Goal: Task Accomplishment & Management: Use online tool/utility

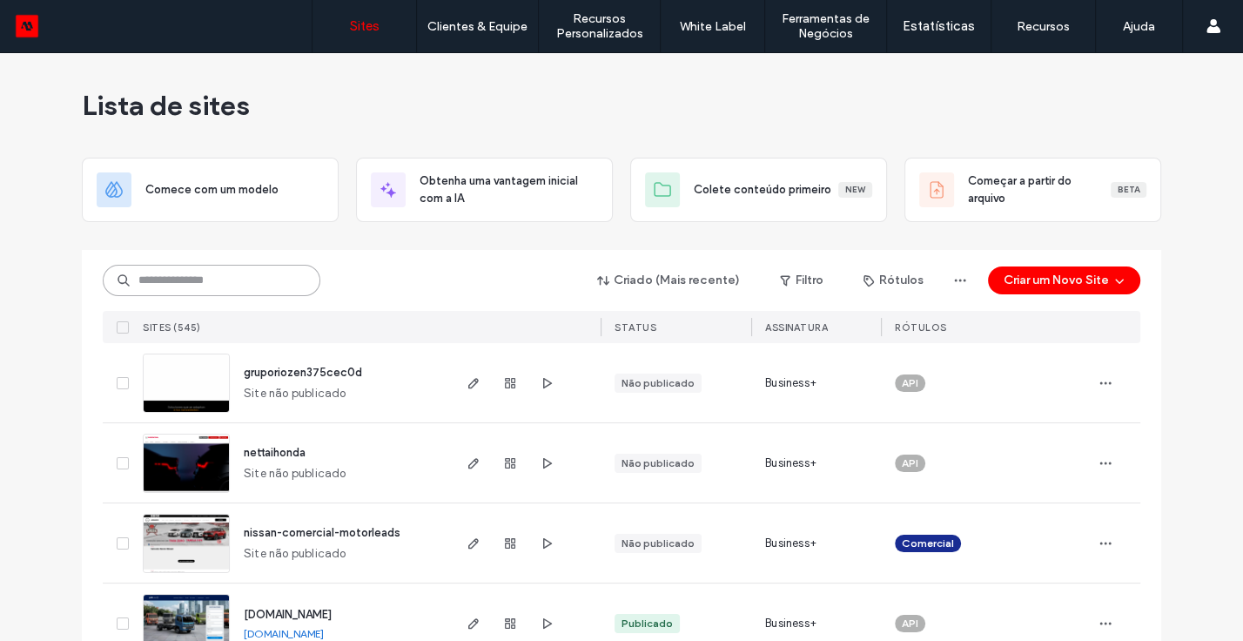
click at [251, 282] on input at bounding box center [212, 280] width 218 height 31
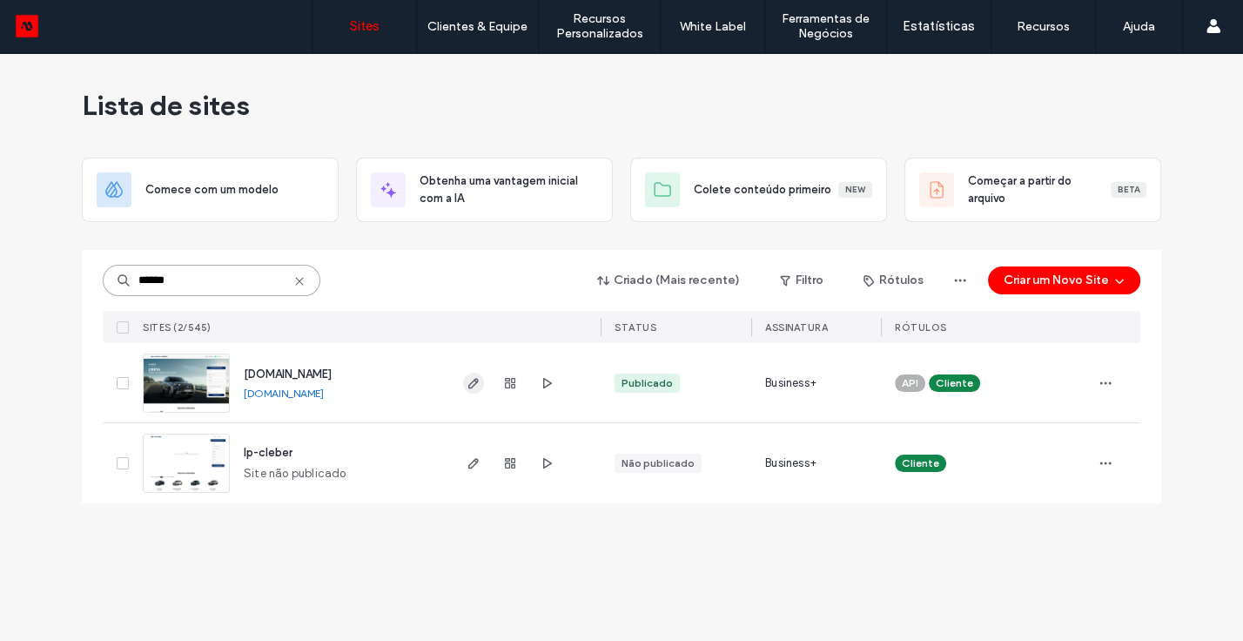
type input "******"
click at [472, 385] on use "button" at bounding box center [473, 383] width 10 height 10
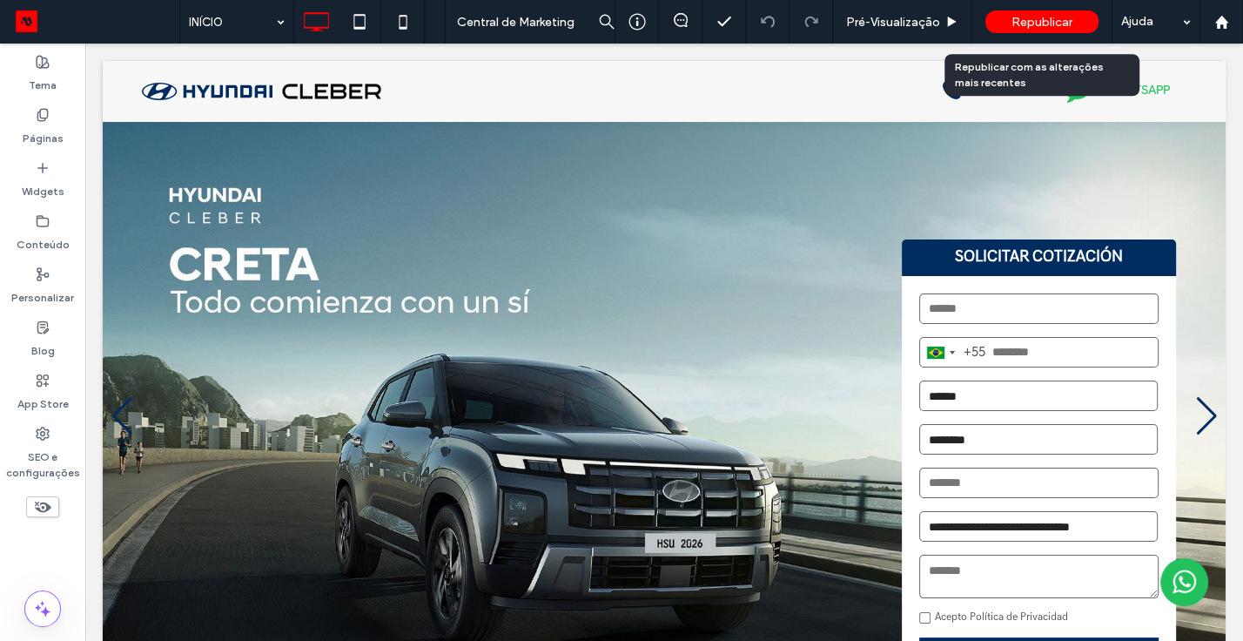
click at [1063, 19] on span "Republicar" at bounding box center [1042, 22] width 61 height 15
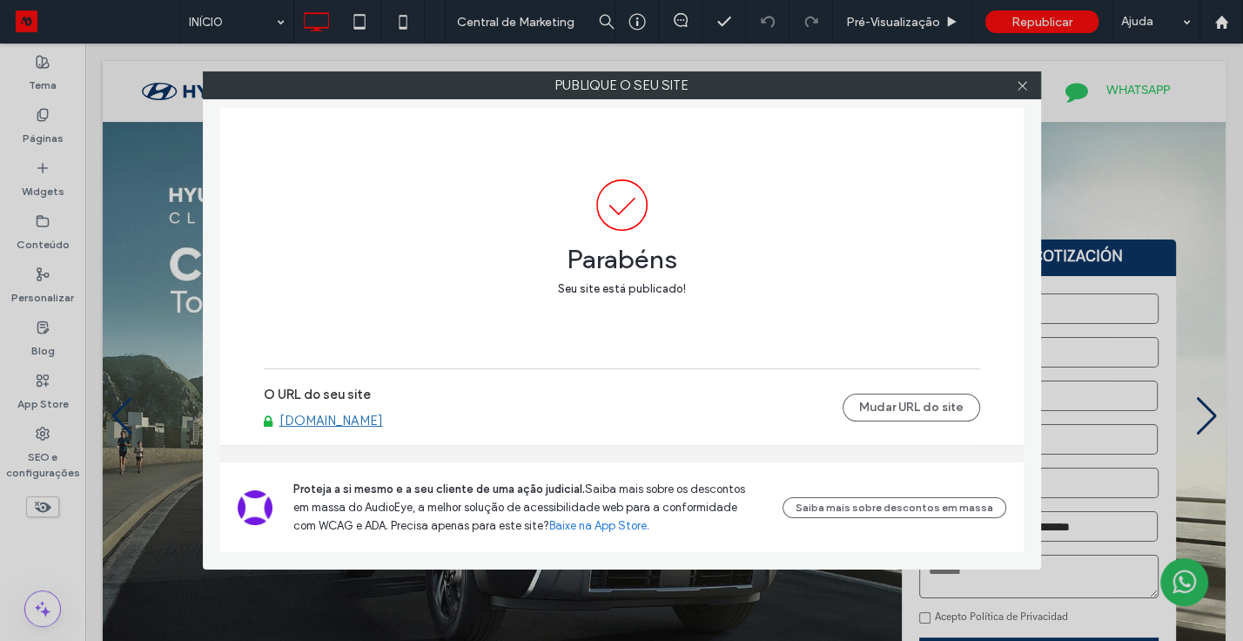
click at [350, 417] on link "[DOMAIN_NAME]" at bounding box center [331, 421] width 104 height 16
click at [1024, 79] on icon at bounding box center [1022, 85] width 13 height 13
